Goal: Transaction & Acquisition: Subscribe to service/newsletter

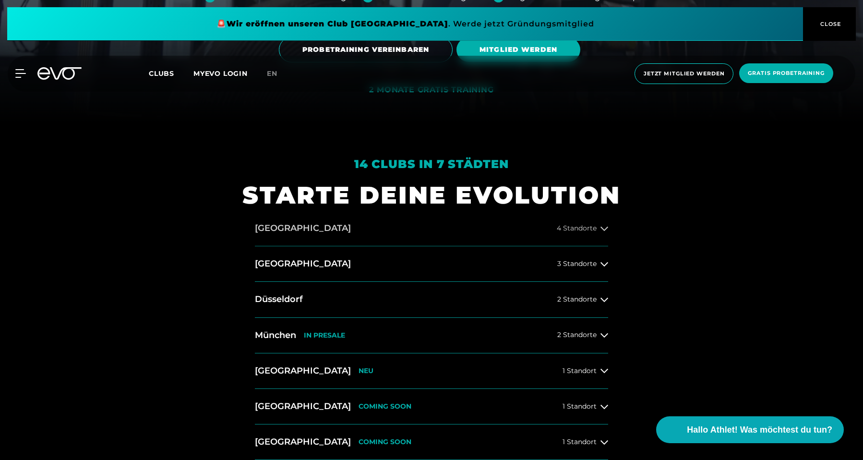
scroll to position [338, 0]
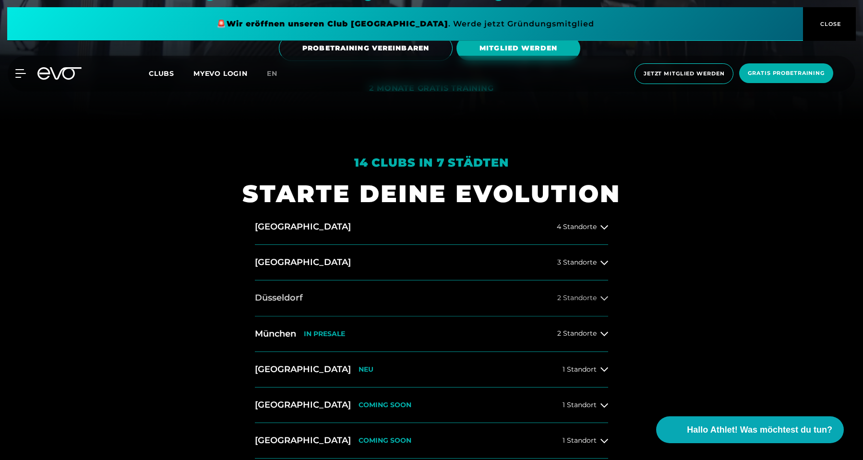
click at [389, 300] on button "[GEOGRAPHIC_DATA] 2 Standorte" at bounding box center [431, 298] width 353 height 36
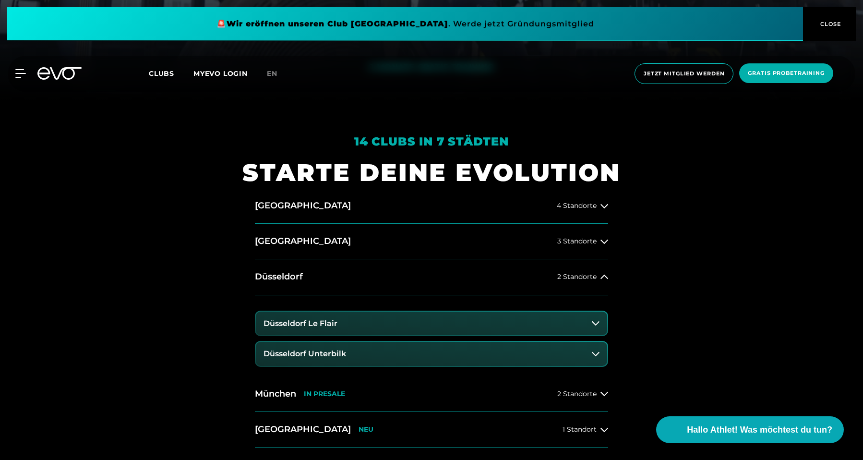
scroll to position [368, 0]
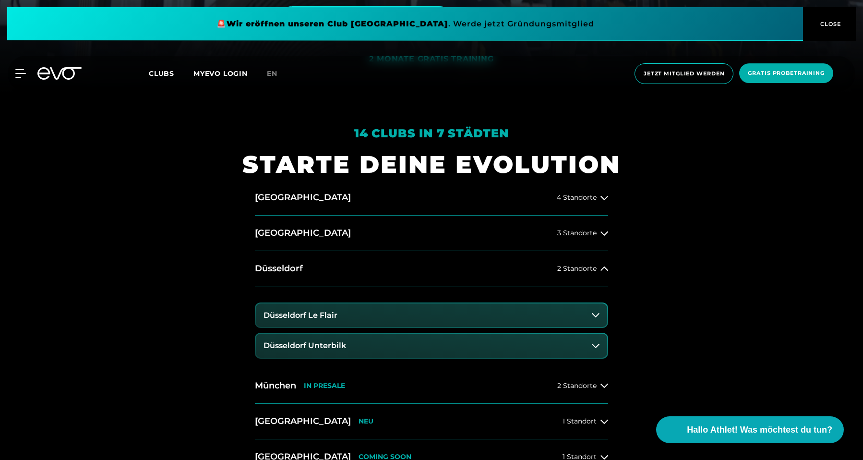
click at [368, 315] on button "Düsseldorf Le Flair" at bounding box center [431, 315] width 351 height 24
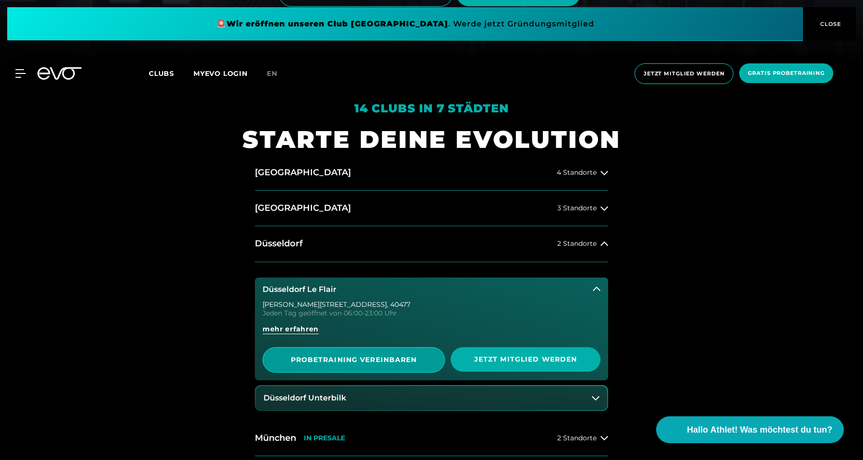
scroll to position [408, 0]
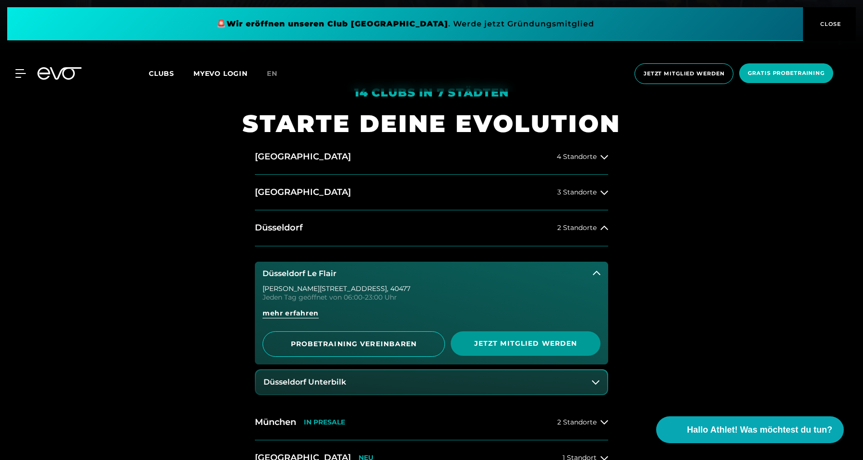
click at [499, 341] on span "Jetzt Mitglied werden" at bounding box center [526, 343] width 104 height 10
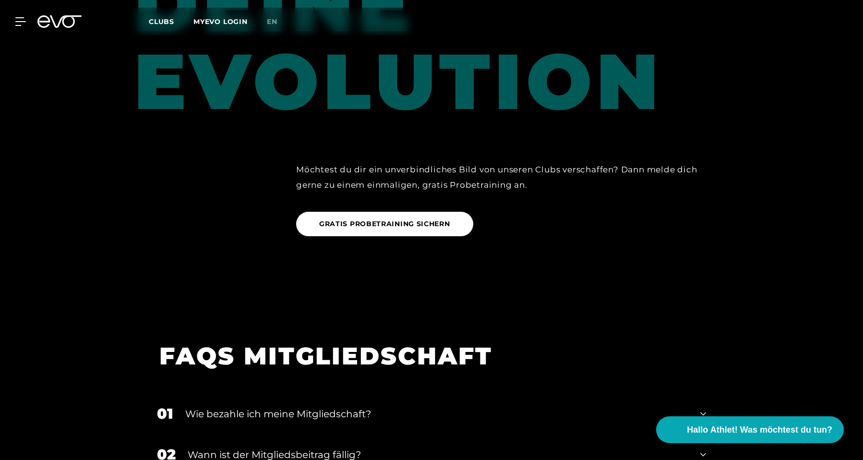
scroll to position [1566, 0]
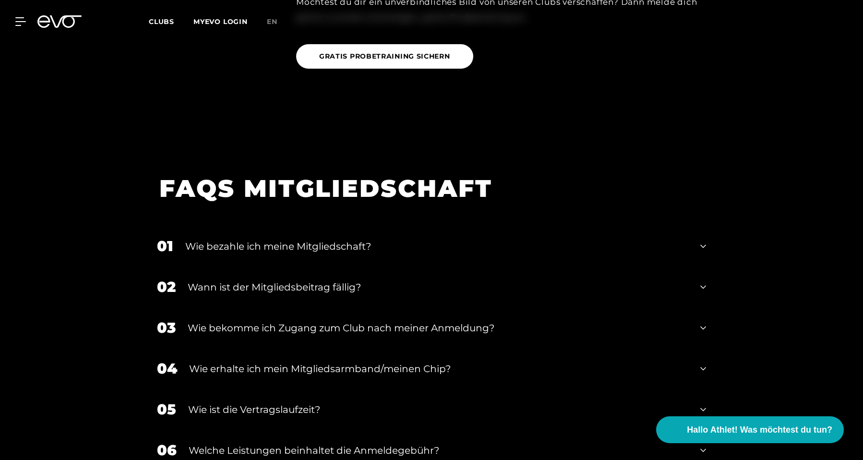
click at [324, 239] on div "Wie bezahle ich meine Mitgliedschaft?" at bounding box center [436, 246] width 503 height 14
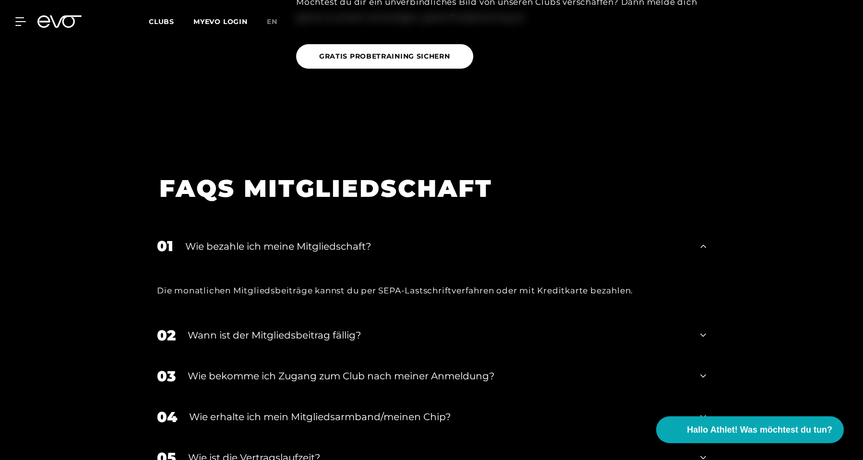
click at [325, 239] on div "Wie bezahle ich meine Mitgliedschaft?" at bounding box center [436, 246] width 503 height 14
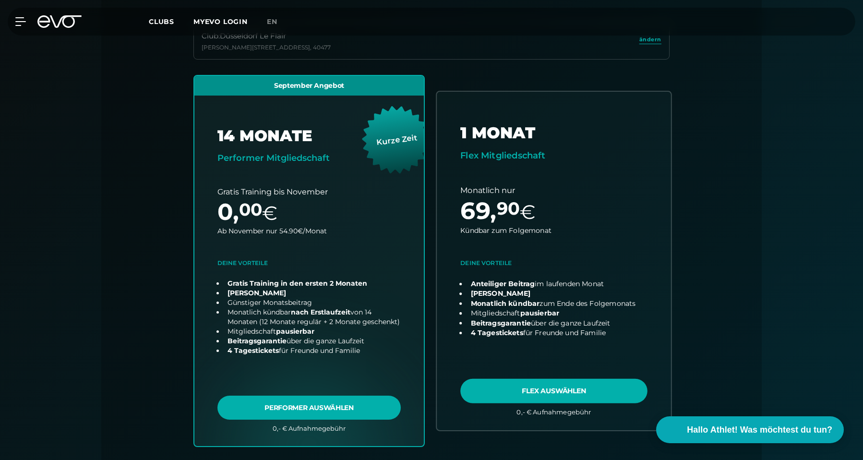
scroll to position [293, 0]
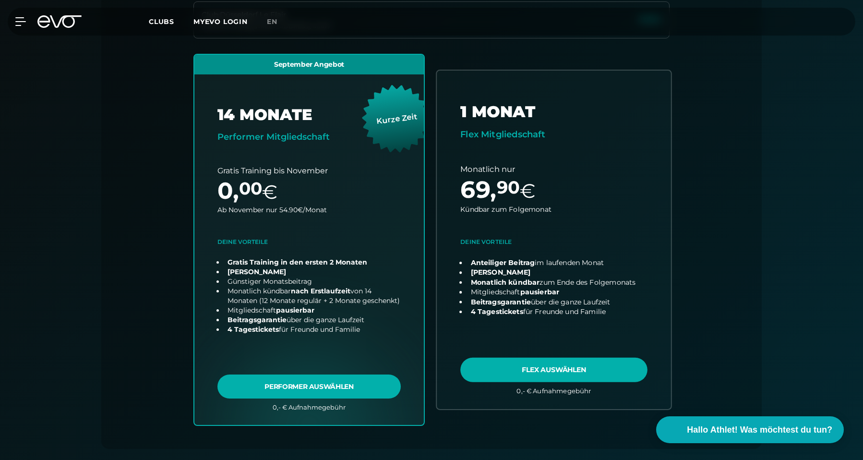
click at [550, 208] on link "choose plan" at bounding box center [554, 240] width 234 height 338
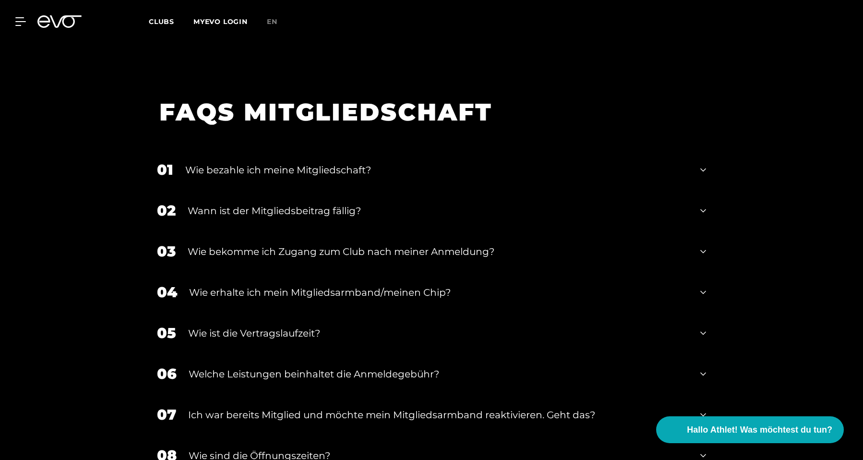
scroll to position [1660, 0]
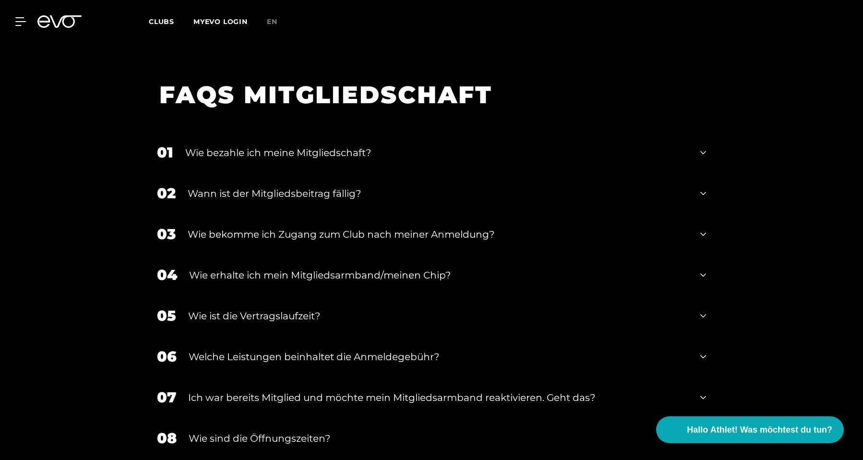
click at [417, 309] on div "Wie ist die Vertragslaufzeit?" at bounding box center [438, 316] width 500 height 14
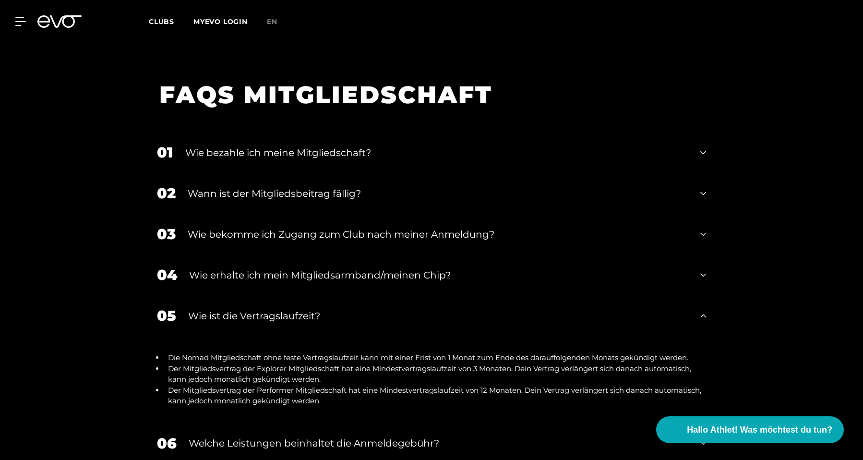
click at [417, 309] on div "Wie ist die Vertragslaufzeit?" at bounding box center [438, 316] width 500 height 14
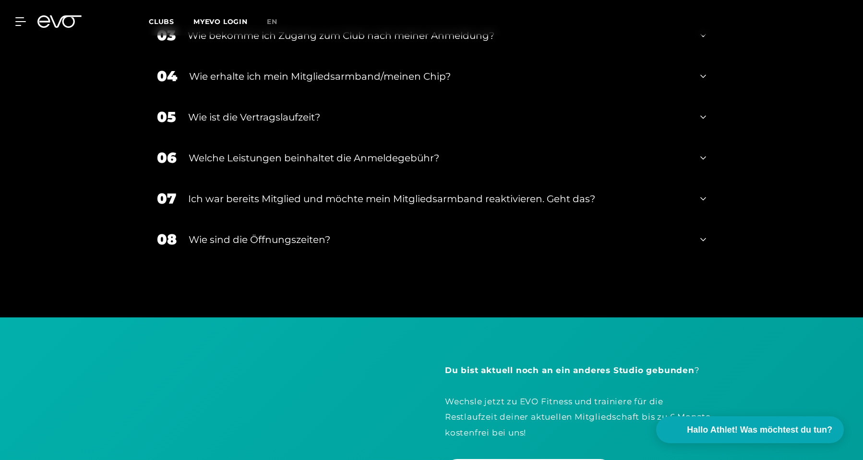
scroll to position [1859, 0]
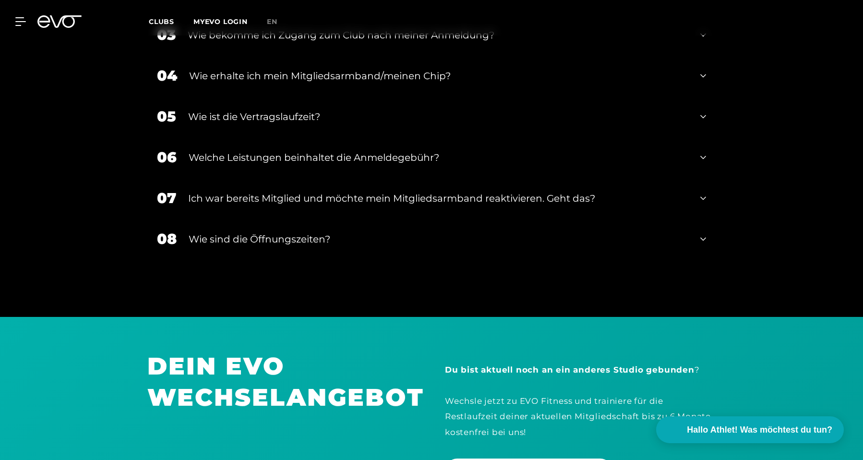
click at [385, 240] on div "08 Wie sind die Öffnungszeiten?" at bounding box center [431, 238] width 568 height 41
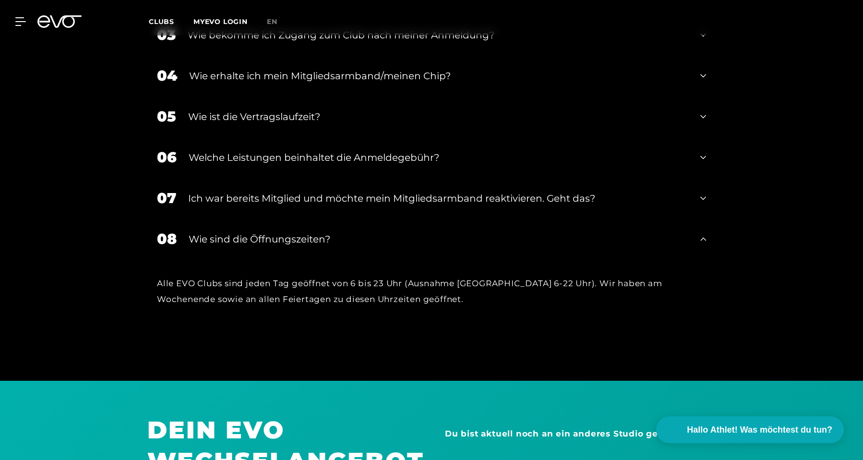
click at [385, 232] on div "Wie sind die Öffnungszeiten?" at bounding box center [439, 239] width 500 height 14
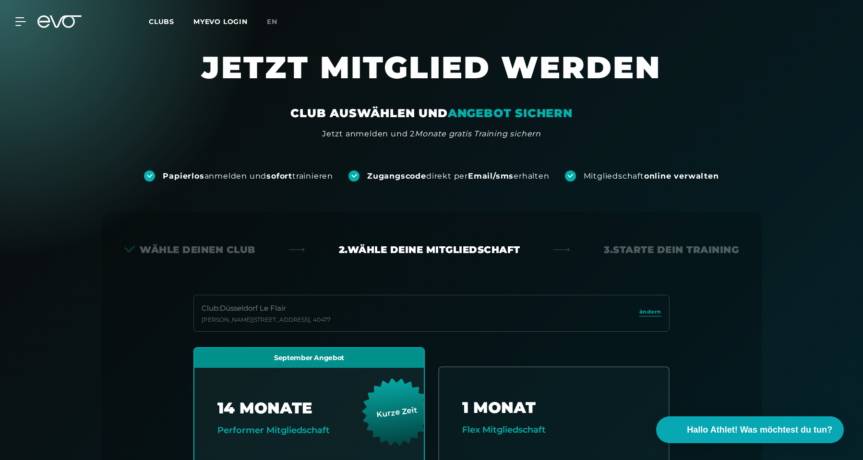
scroll to position [0, 0]
